Goal: Transaction & Acquisition: Purchase product/service

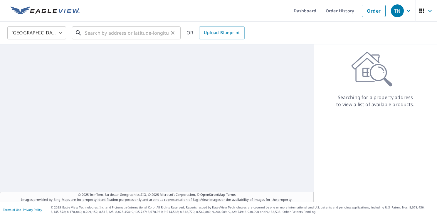
click at [140, 31] on input "text" at bounding box center [127, 33] width 84 height 16
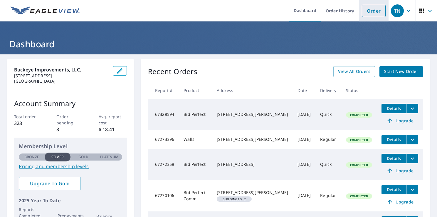
click at [371, 11] on link "Order" at bounding box center [374, 11] width 24 height 12
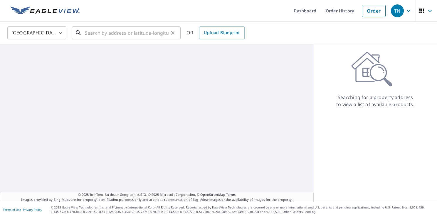
click at [92, 36] on input "text" at bounding box center [127, 33] width 84 height 16
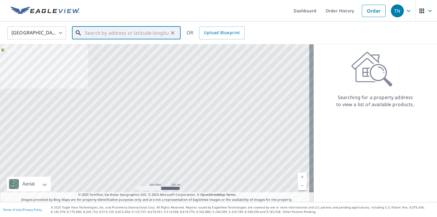
paste input "1108 Chateau Dr."
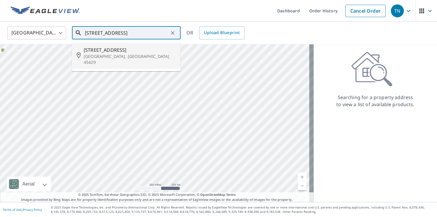
click at [111, 50] on span "1108 Chateau Dr" at bounding box center [130, 49] width 92 height 7
type input "1108 Chateau Dr Dayton, OH 45429"
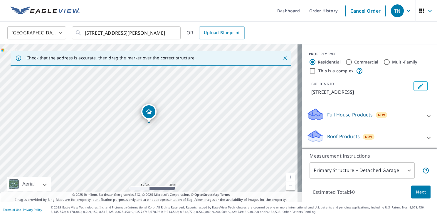
click at [425, 135] on icon at bounding box center [428, 137] width 7 height 7
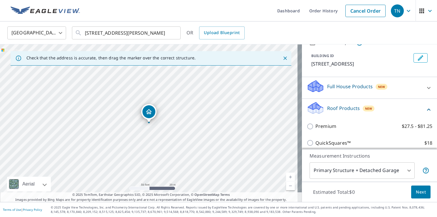
scroll to position [59, 0]
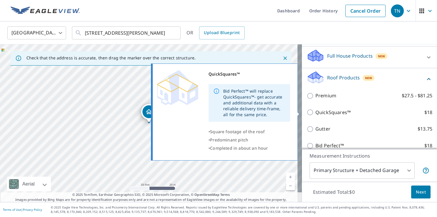
click at [338, 111] on p "QuickSquares™" at bounding box center [332, 112] width 35 height 7
click at [315, 111] on input "QuickSquares™ $18" at bounding box center [310, 112] width 9 height 7
checkbox input "true"
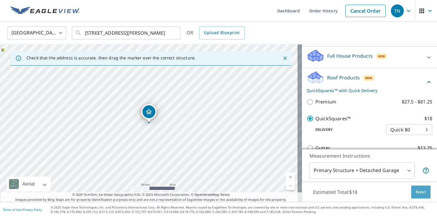
click at [416, 191] on span "Next" at bounding box center [420, 191] width 10 height 7
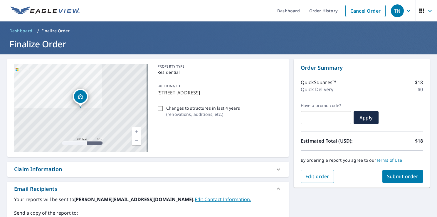
click at [389, 175] on span "Submit order" at bounding box center [402, 176] width 31 height 6
